Goal: Check status: Check status

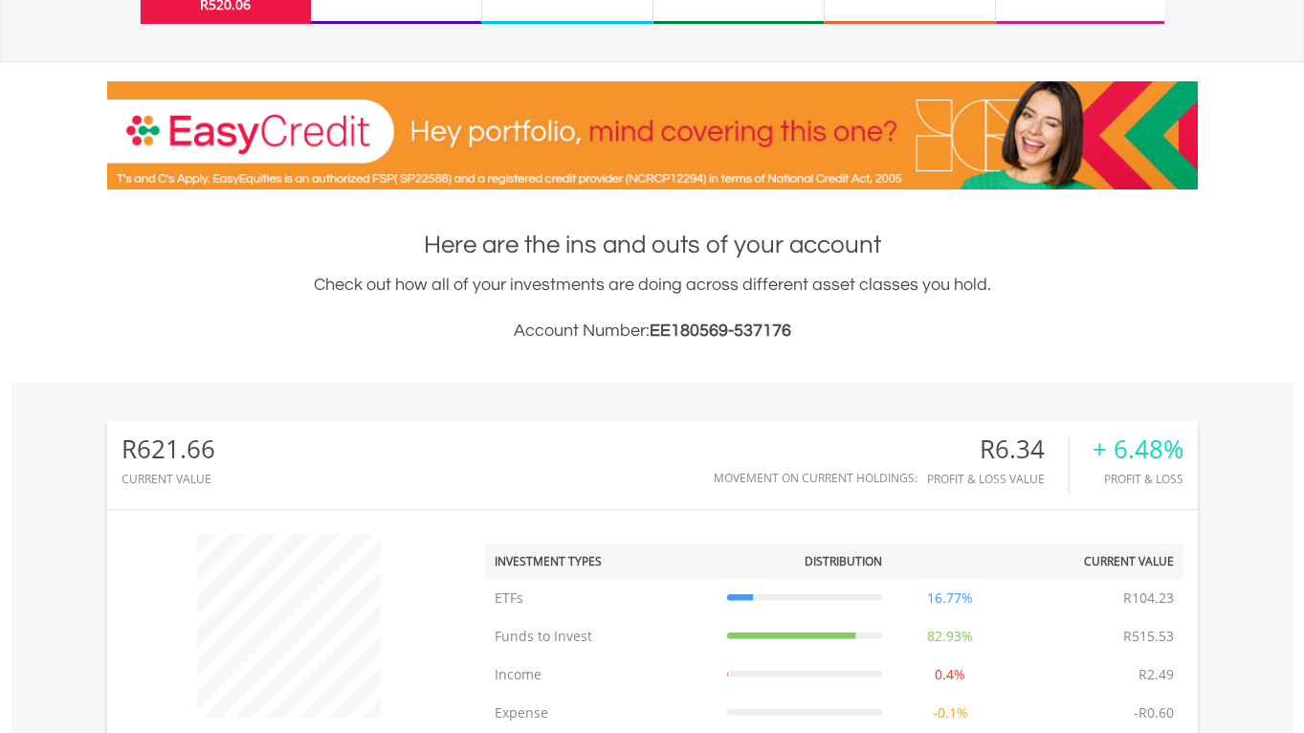
scroll to position [181, 0]
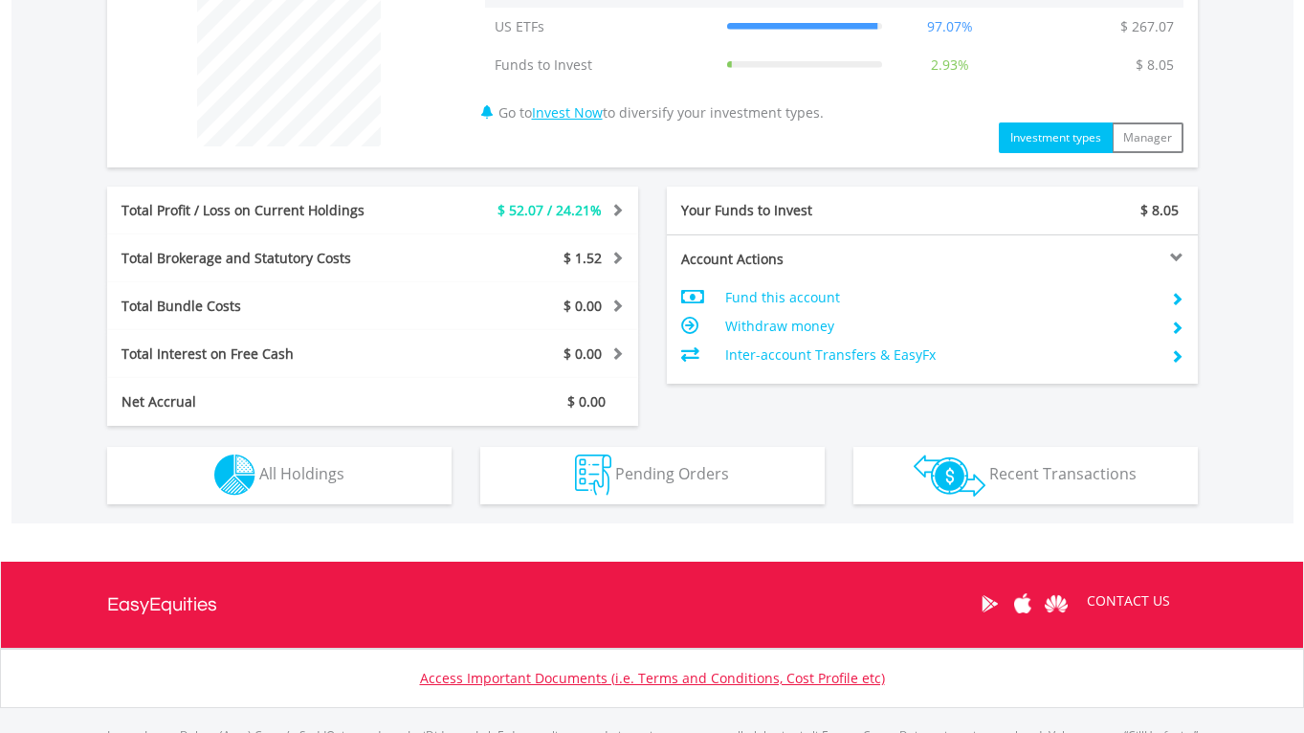
scroll to position [683, 0]
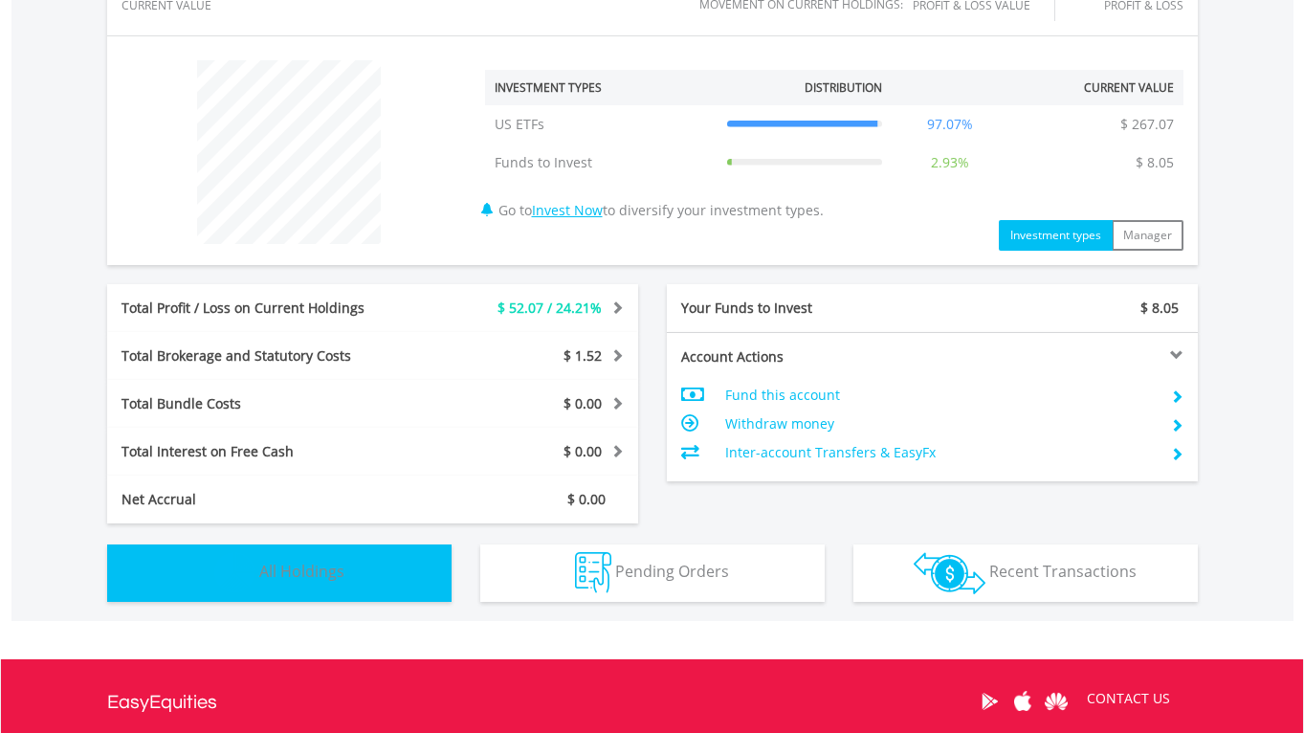
click at [360, 565] on button "Holdings All Holdings" at bounding box center [279, 572] width 344 height 57
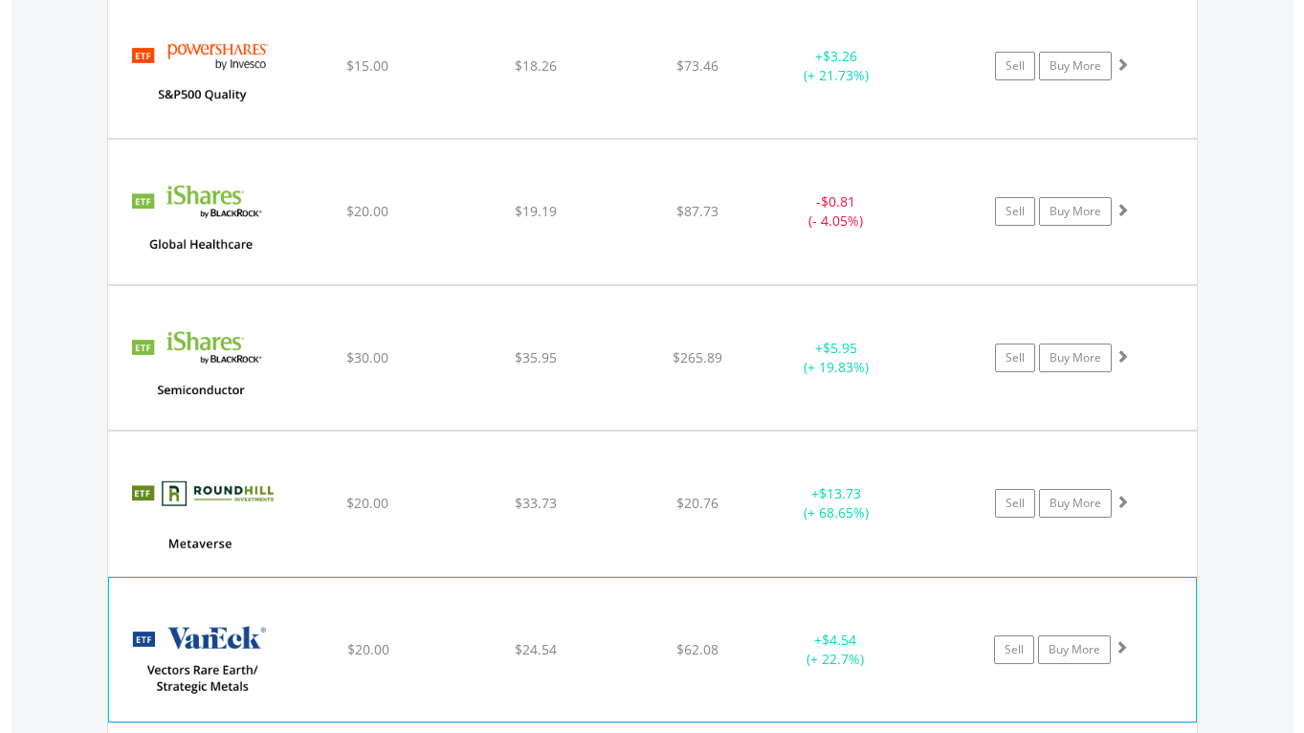
scroll to position [2024, 0]
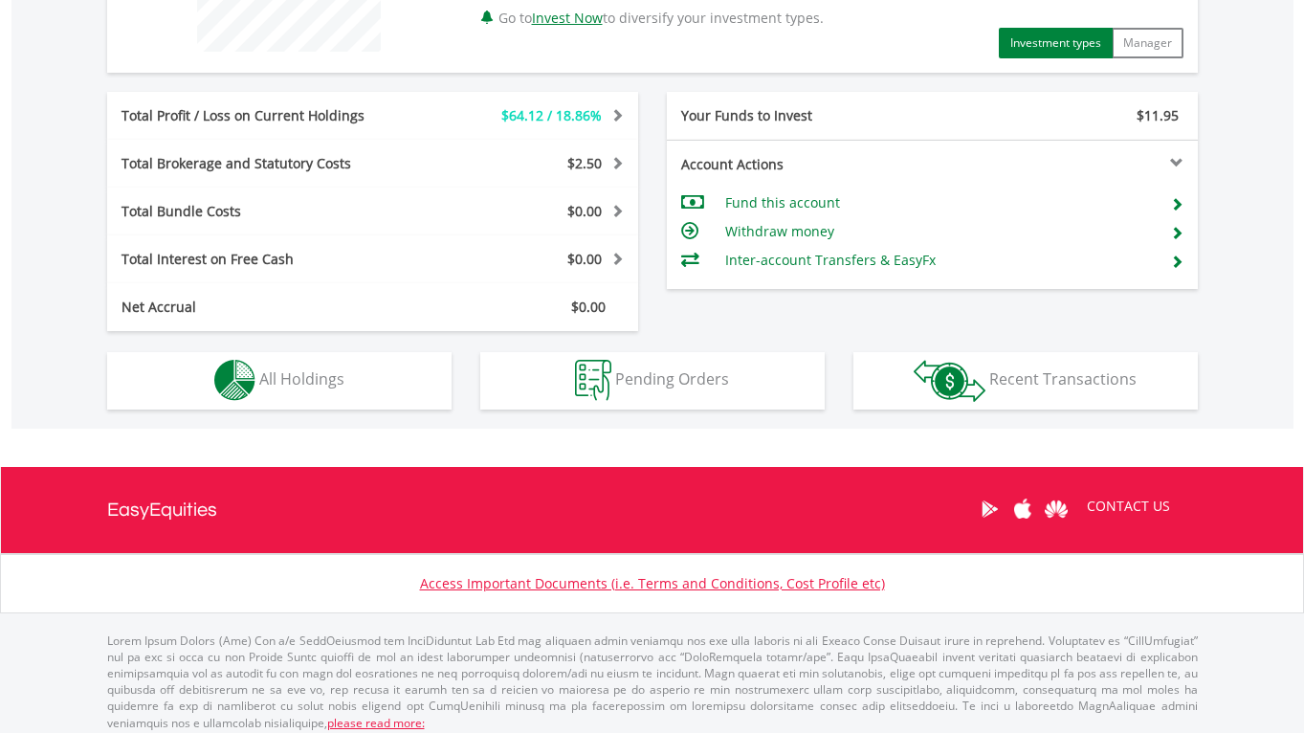
scroll to position [878, 0]
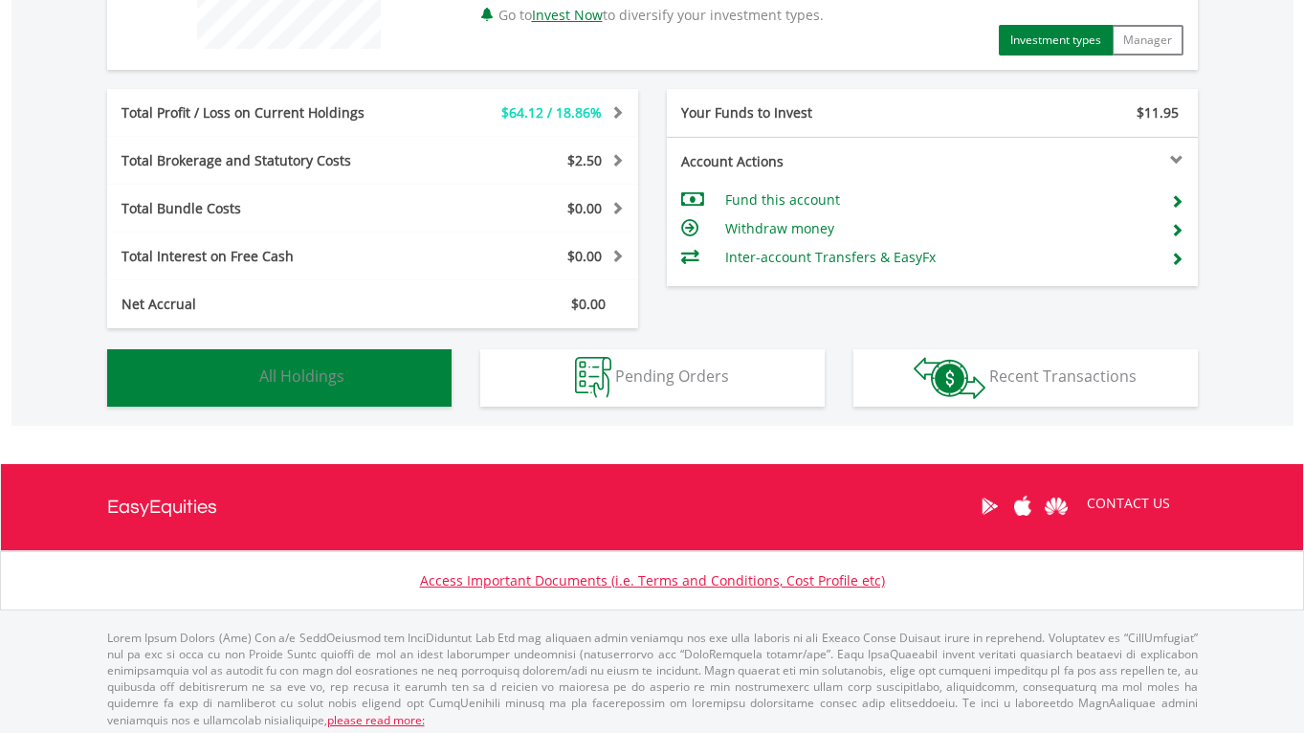
click at [300, 368] on span "All Holdings" at bounding box center [301, 375] width 85 height 21
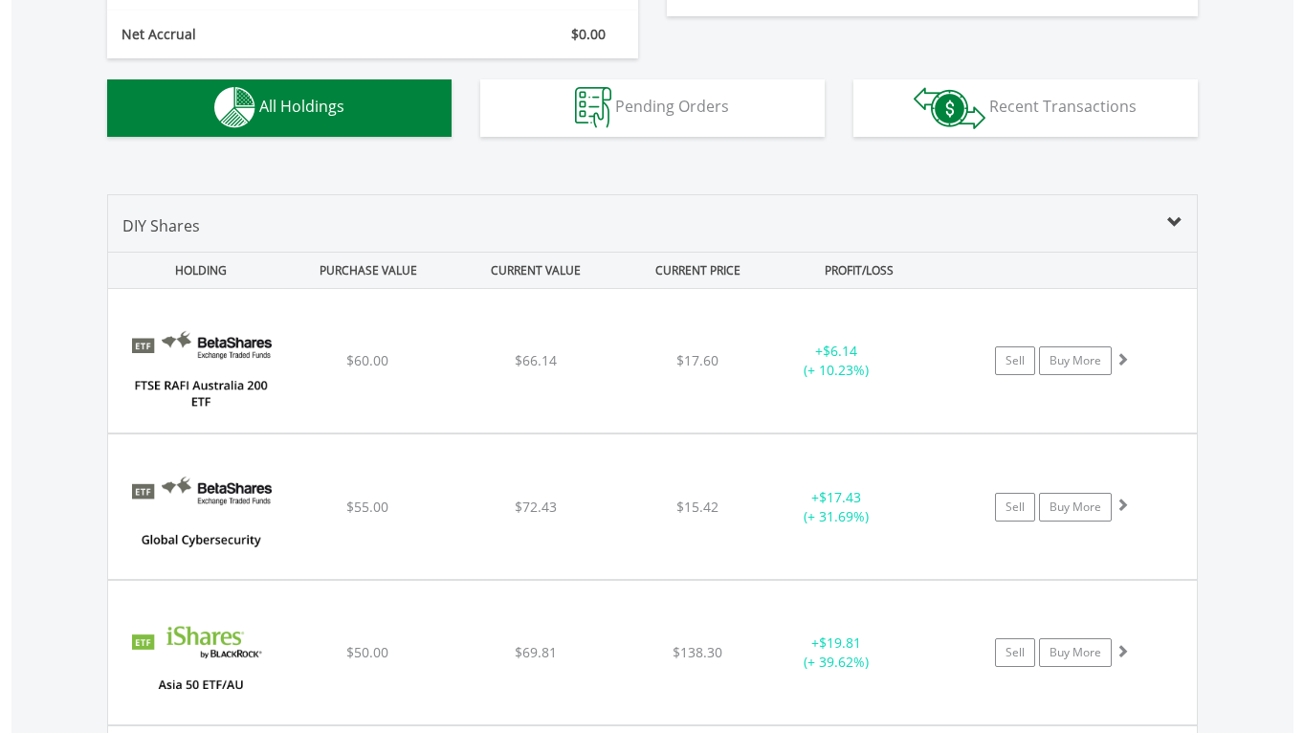
scroll to position [1146, 0]
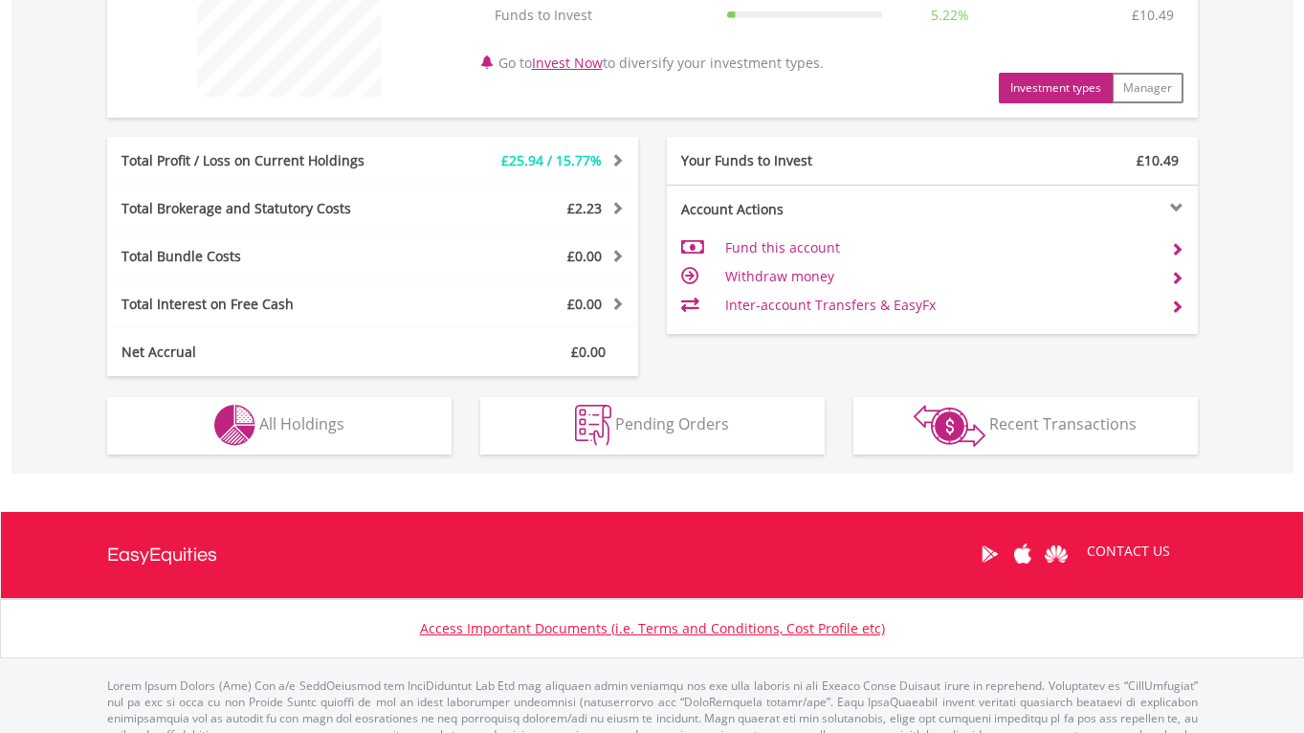
scroll to position [885, 0]
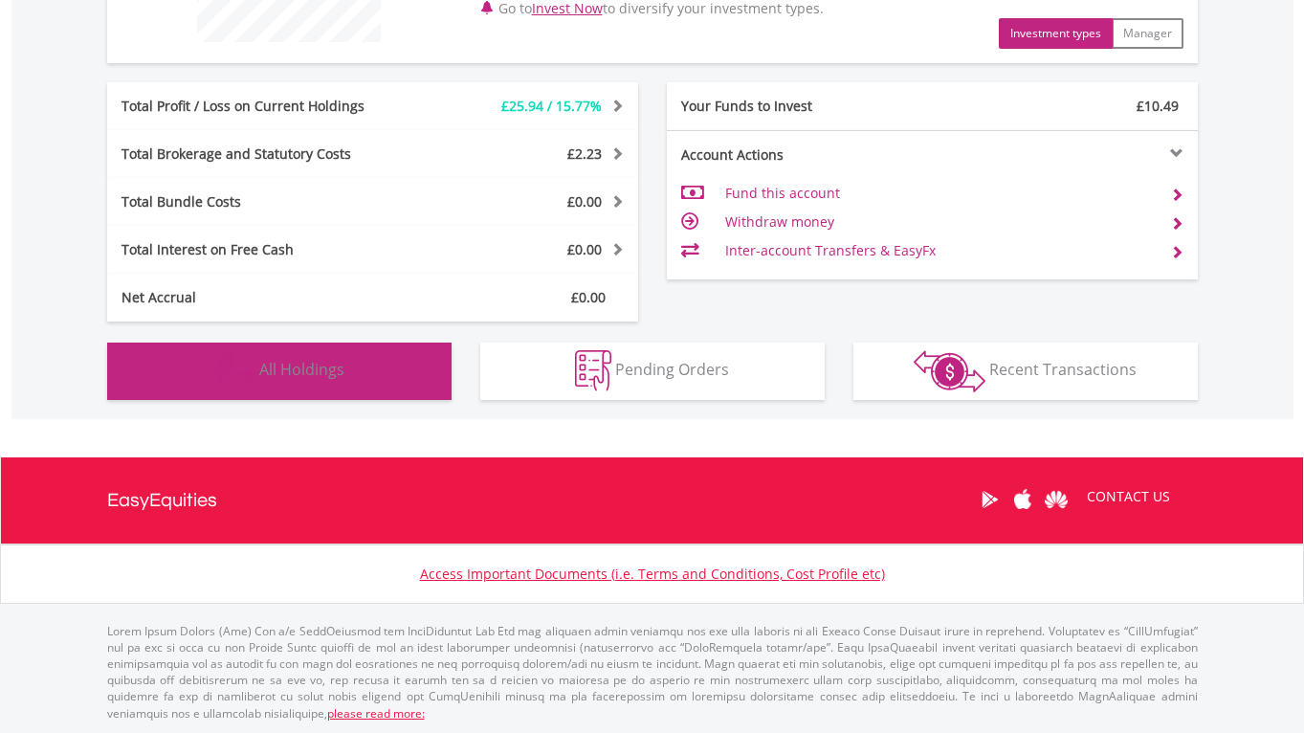
click at [264, 363] on span "All Holdings" at bounding box center [301, 369] width 85 height 21
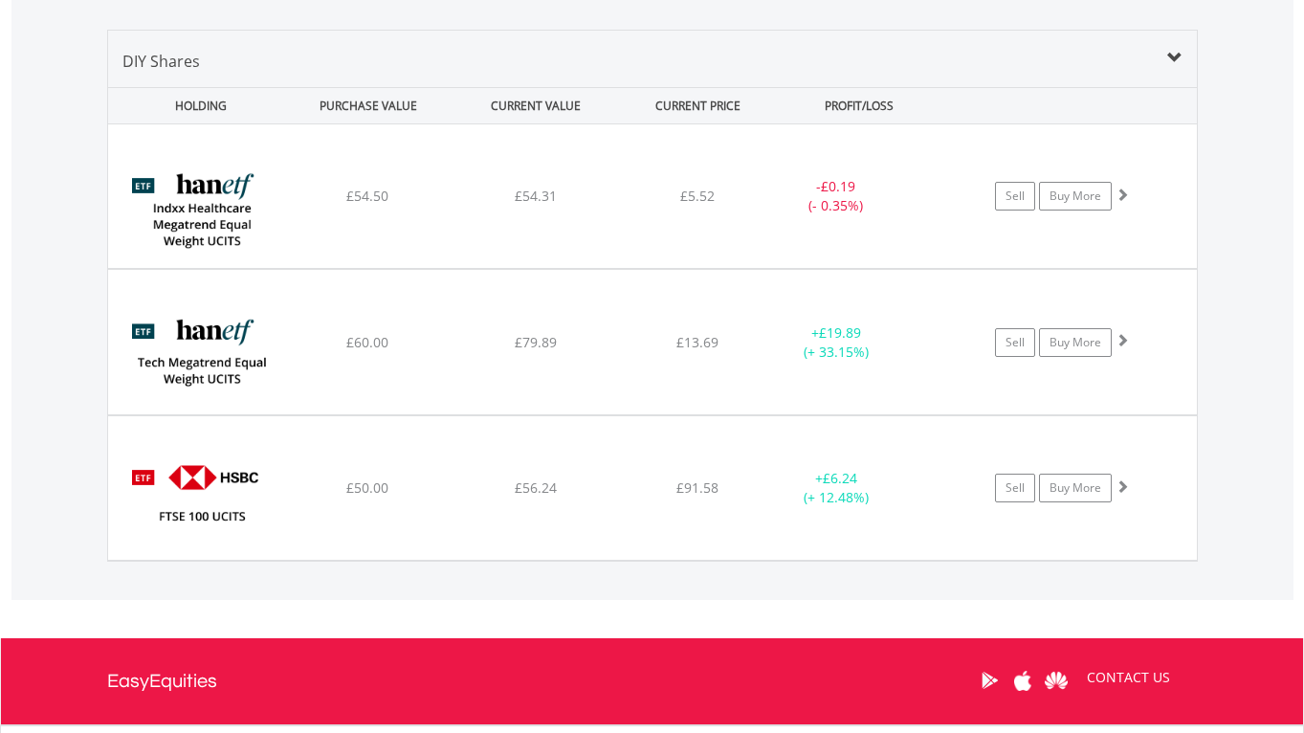
scroll to position [1299, 0]
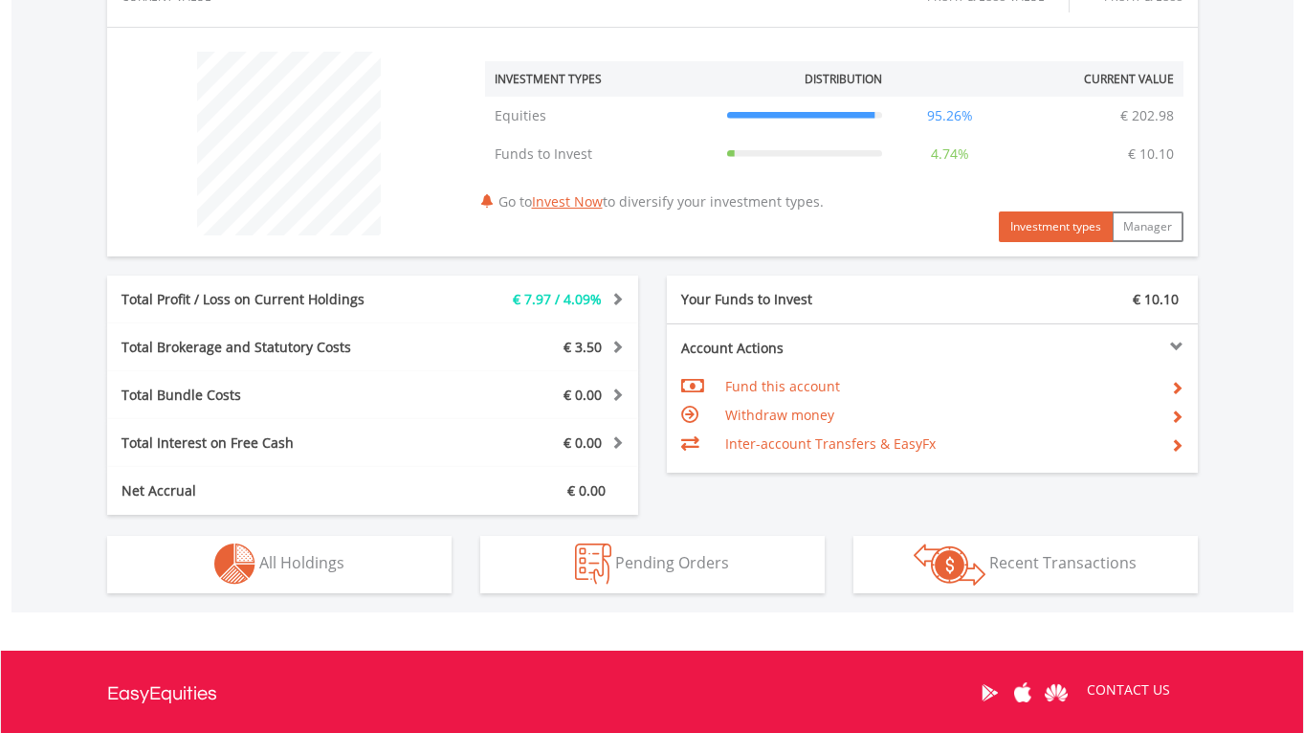
scroll to position [885, 0]
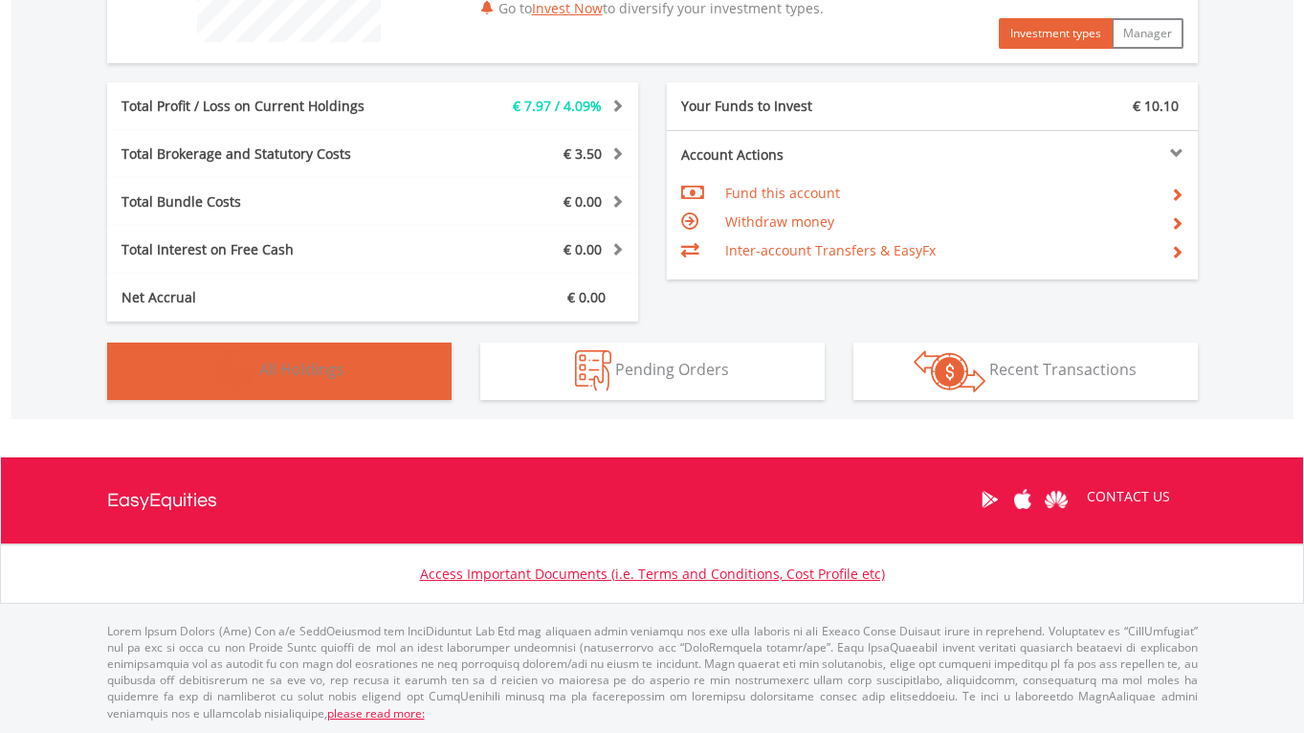
click at [274, 358] on button "Holdings All Holdings" at bounding box center [279, 370] width 344 height 57
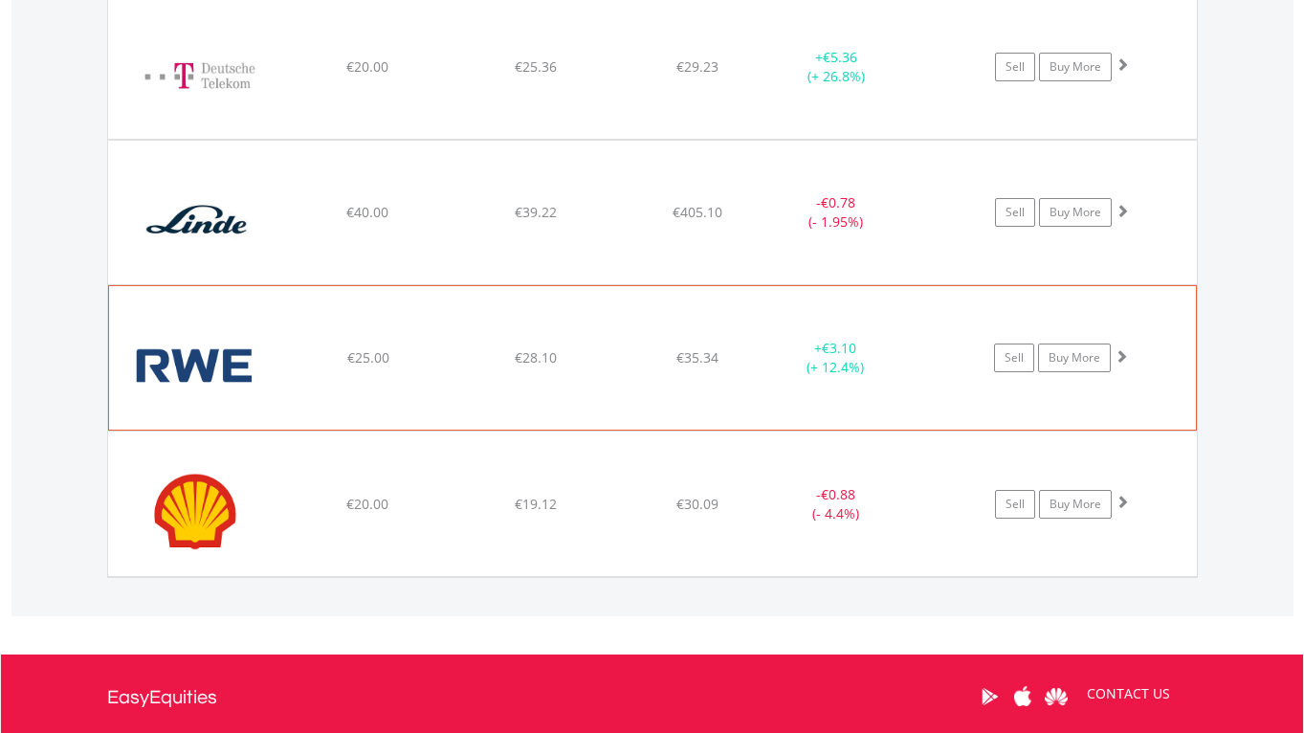
scroll to position [1829, 0]
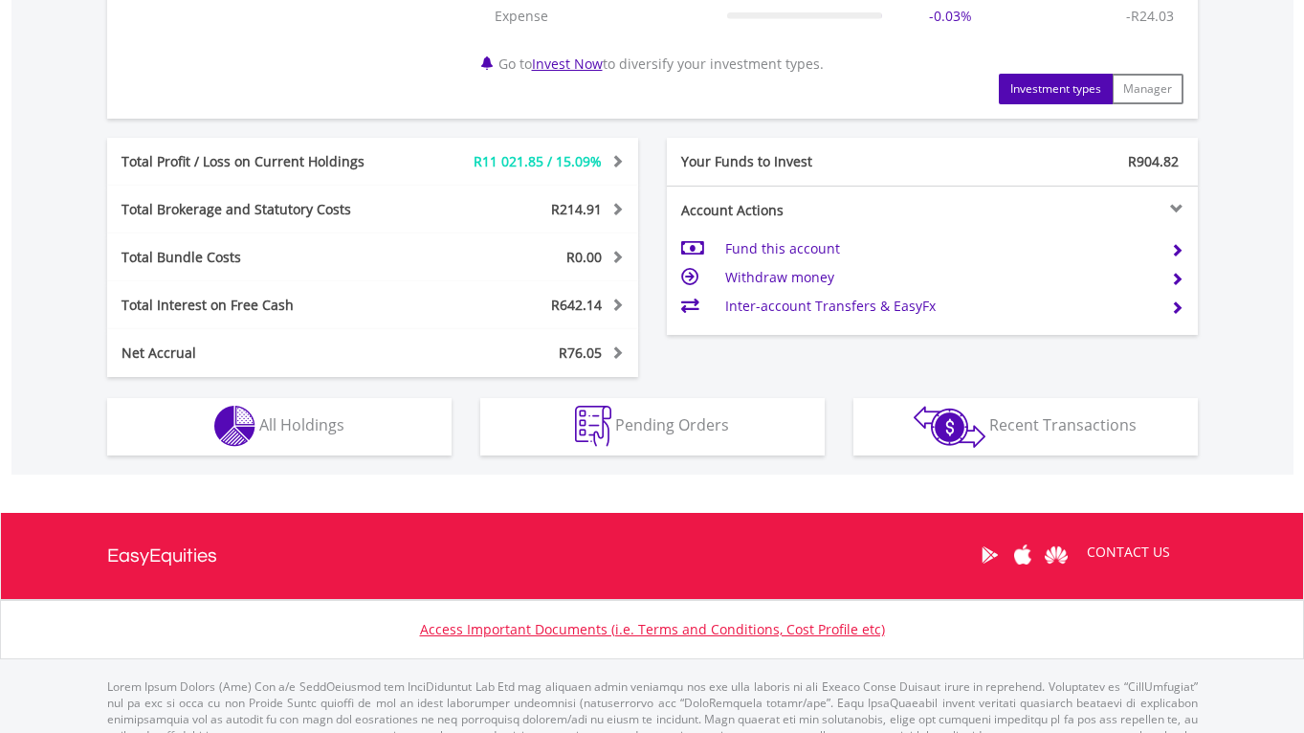
scroll to position [976, 0]
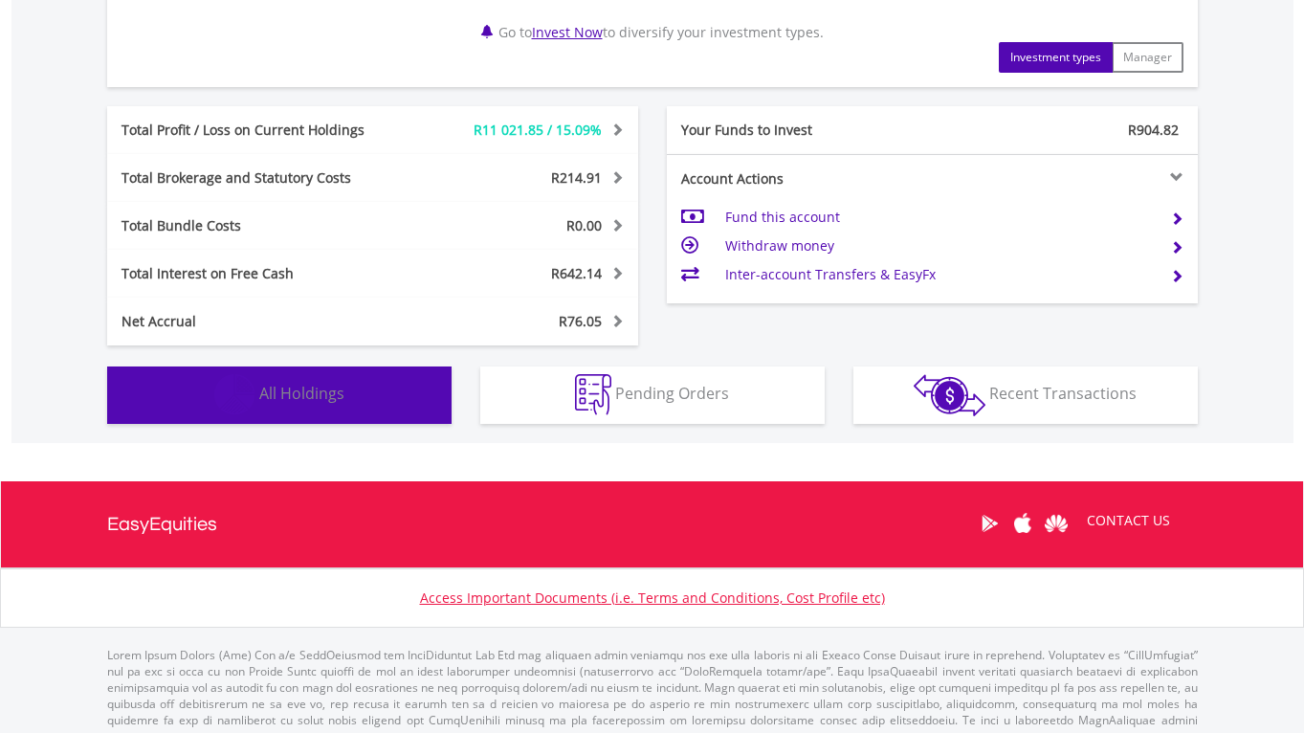
click at [269, 393] on span "All Holdings" at bounding box center [301, 393] width 85 height 21
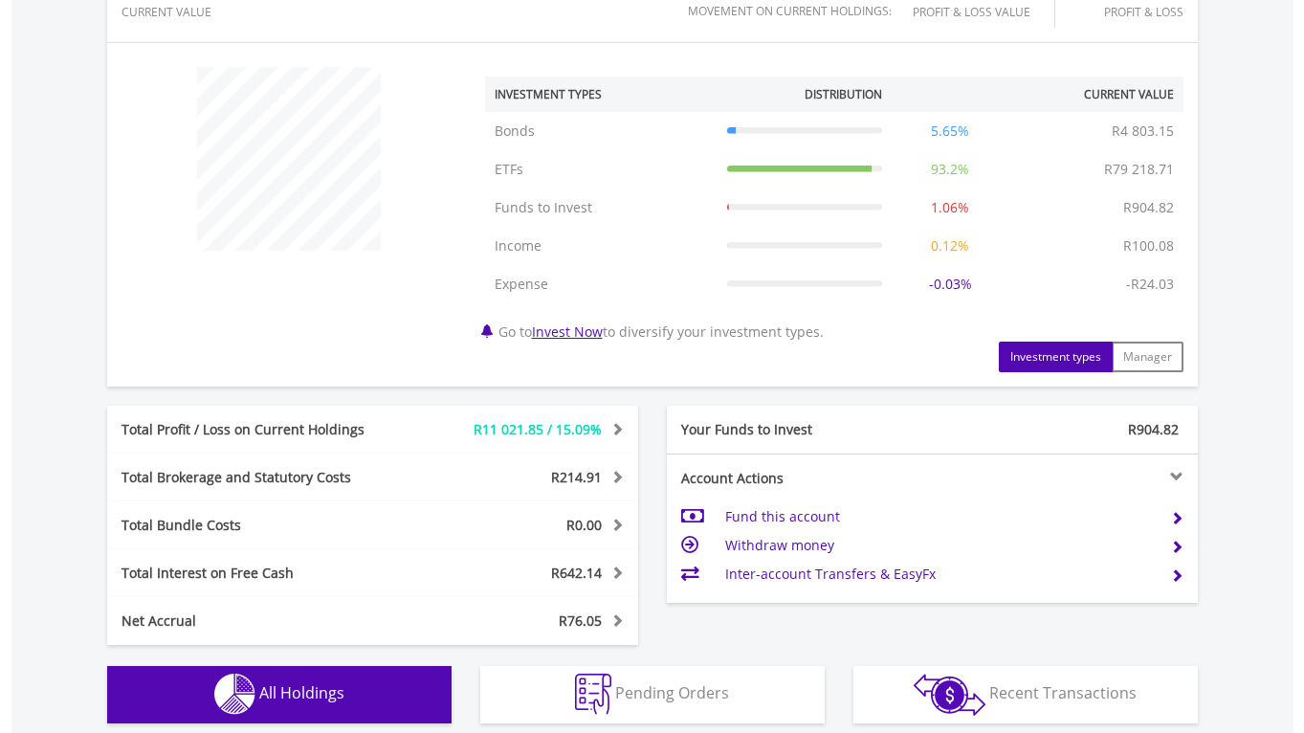
scroll to position [675, 0]
